Goal: Task Accomplishment & Management: Use online tool/utility

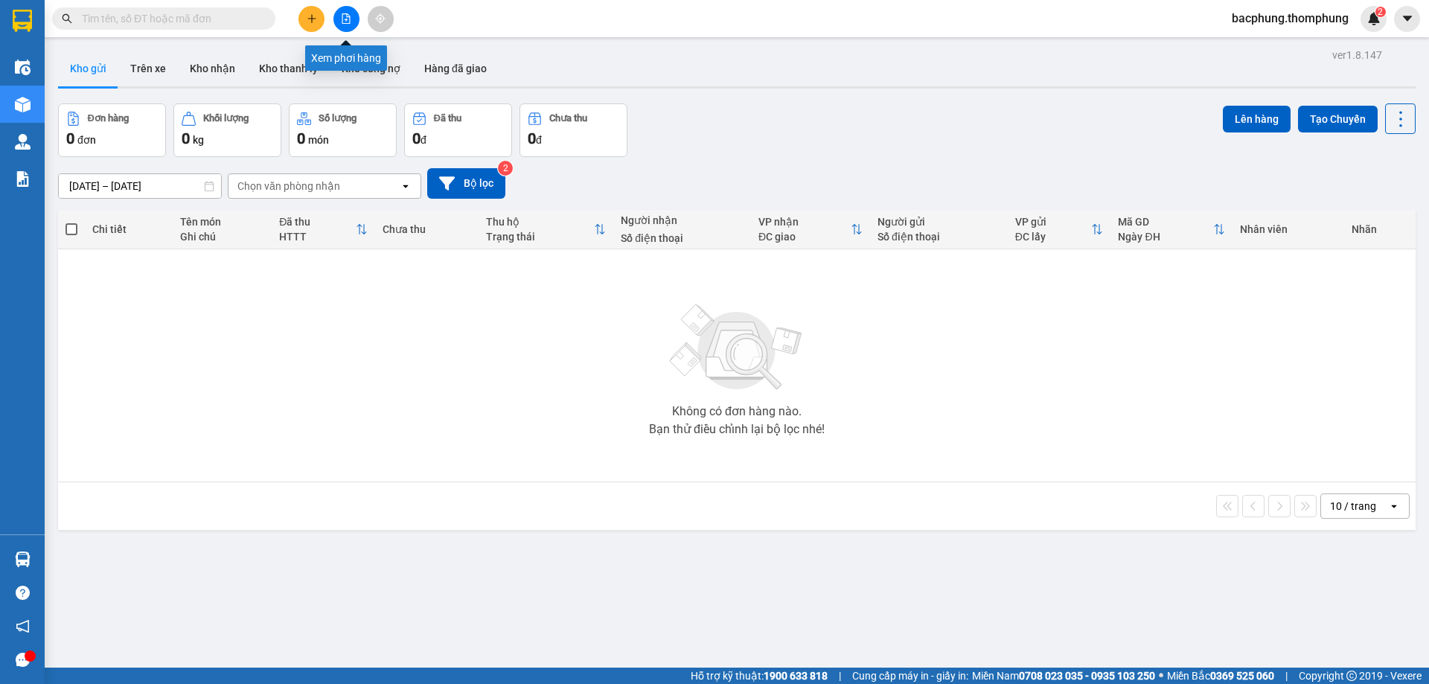
click at [345, 18] on icon "file-add" at bounding box center [346, 18] width 10 height 10
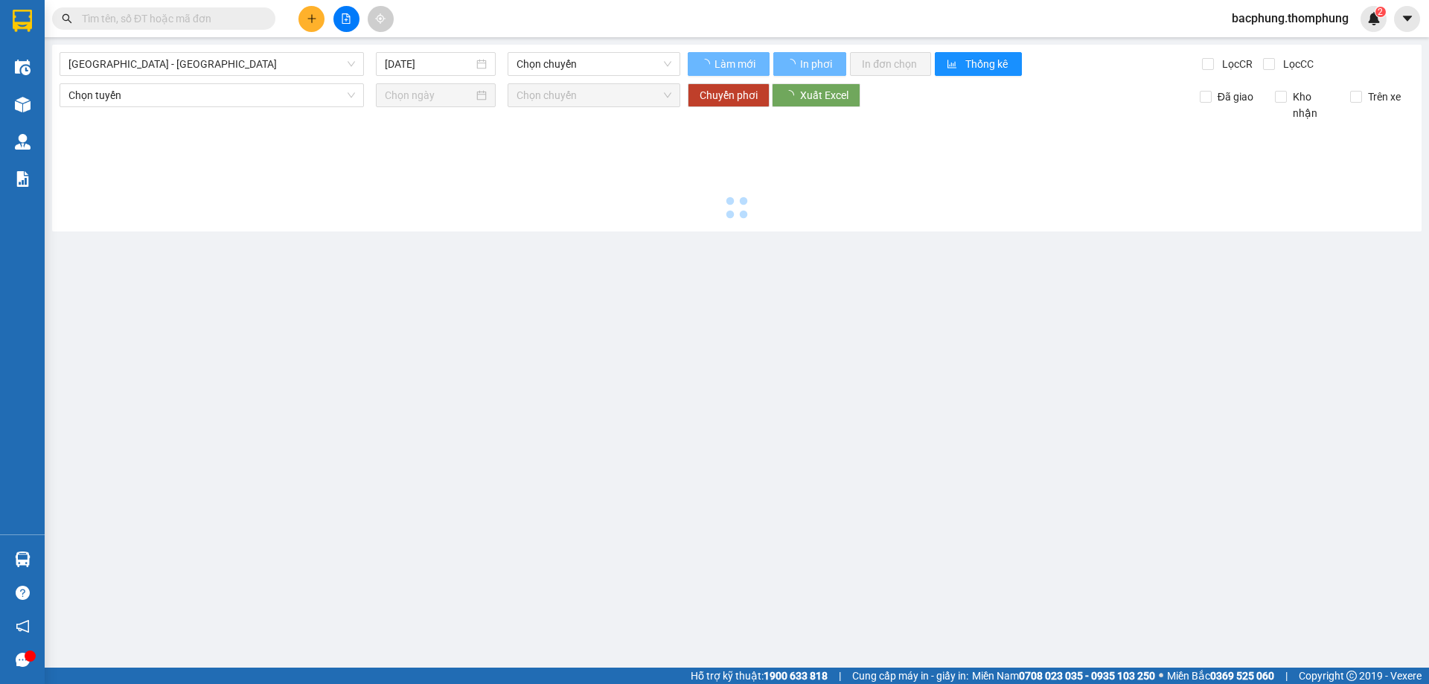
click at [344, 18] on icon "file-add" at bounding box center [346, 18] width 10 height 10
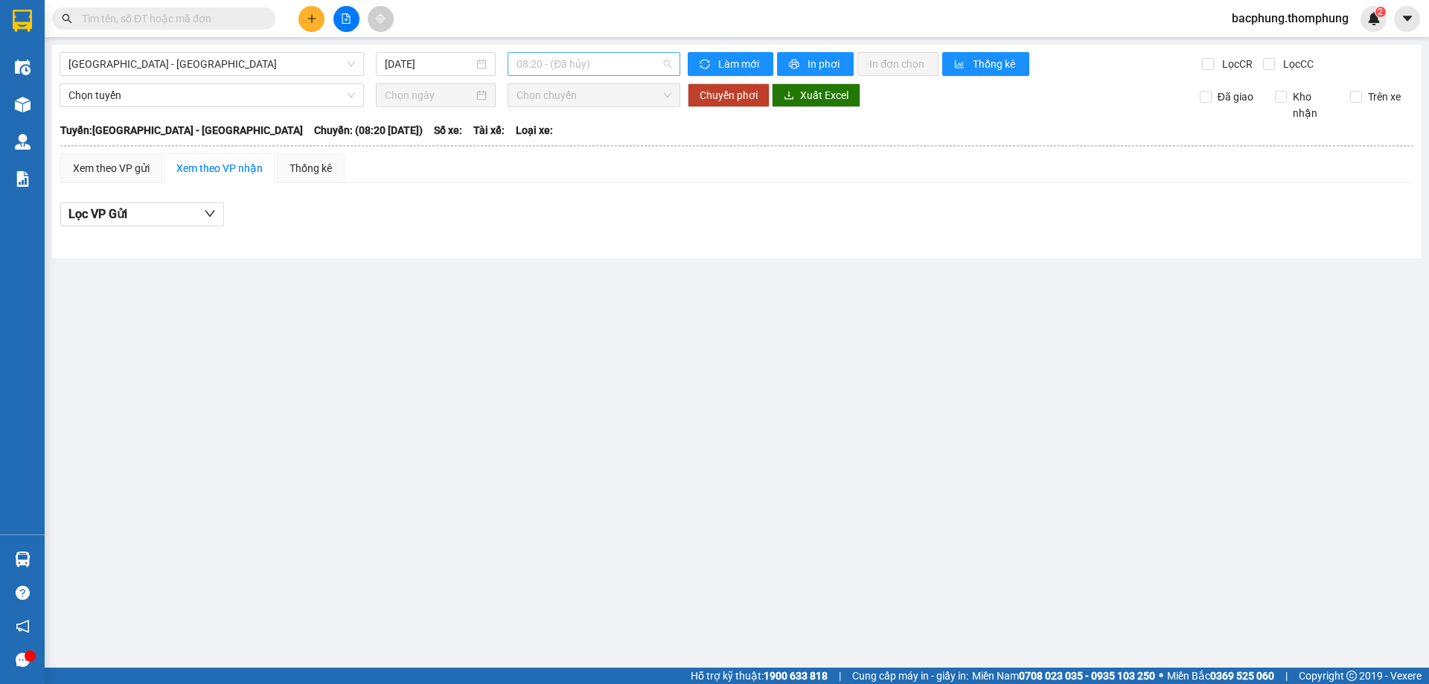
click at [606, 65] on span "08:20 - (Đã hủy)" at bounding box center [594, 64] width 155 height 22
click at [597, 163] on div "12:00" at bounding box center [575, 165] width 116 height 16
